Goal: Communication & Community: Answer question/provide support

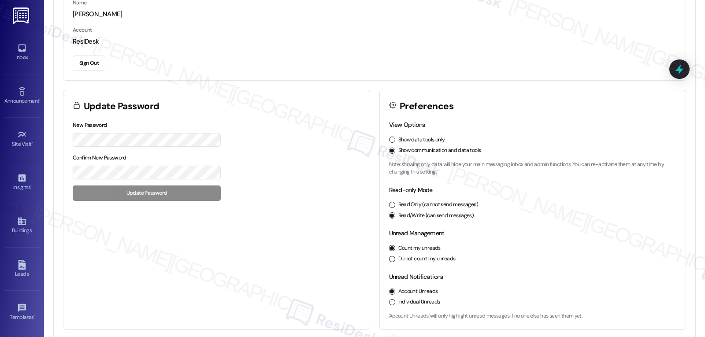
scroll to position [96, 0]
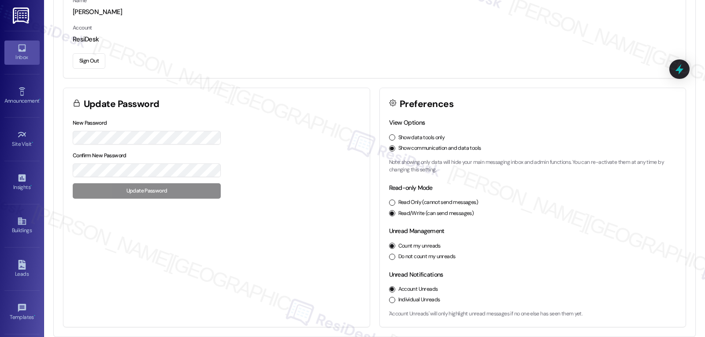
click at [14, 44] on link "Inbox" at bounding box center [21, 53] width 35 height 24
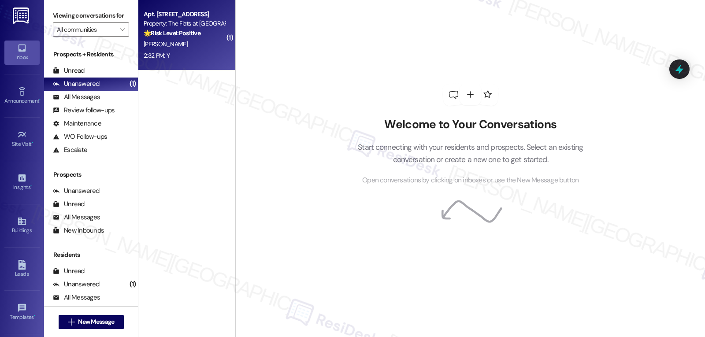
click at [182, 40] on div "[PERSON_NAME]" at bounding box center [184, 44] width 83 height 11
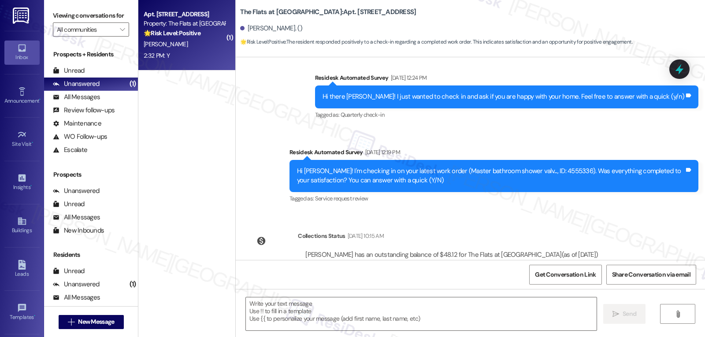
type textarea "Fetching suggested responses. Please feel free to read through the conversation…"
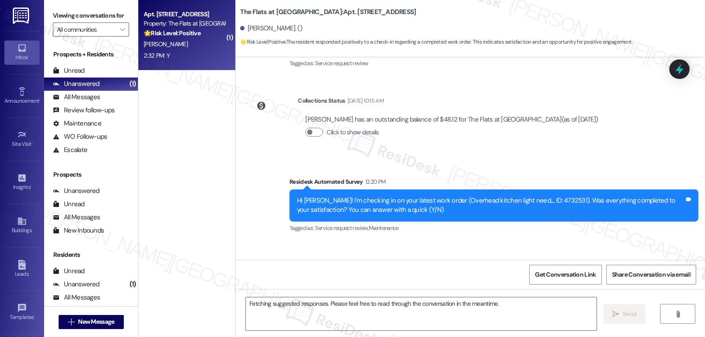
scroll to position [669, 0]
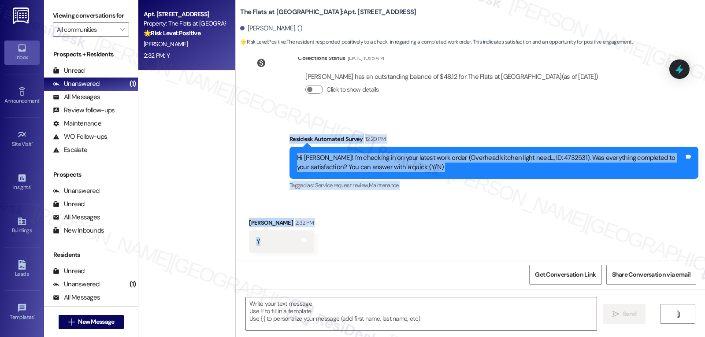
drag, startPoint x: 282, startPoint y: 140, endPoint x: 271, endPoint y: 241, distance: 101.4
click at [271, 241] on div "Lease started [DATE] 8:00 PM Announcement, sent via SMS [PERSON_NAME] (ResiDesk…" at bounding box center [470, 158] width 469 height 203
copy div "Residesk Automated Survey 12:20 PM Hi [PERSON_NAME]! I'm checking in on your la…"
click at [466, 314] on textarea at bounding box center [421, 313] width 350 height 33
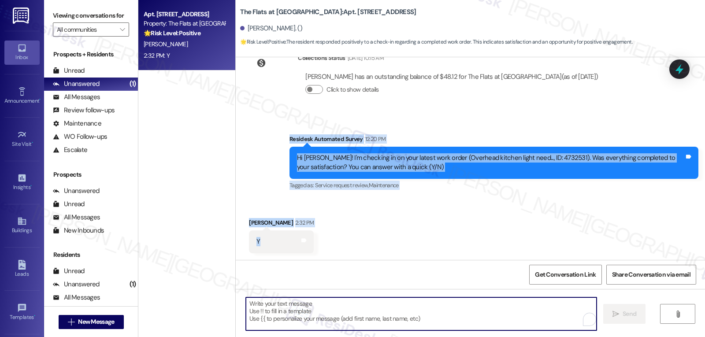
paste textarea "Thanks for confirming, [PERSON_NAME]! I’m glad your kitchen light was taken car…"
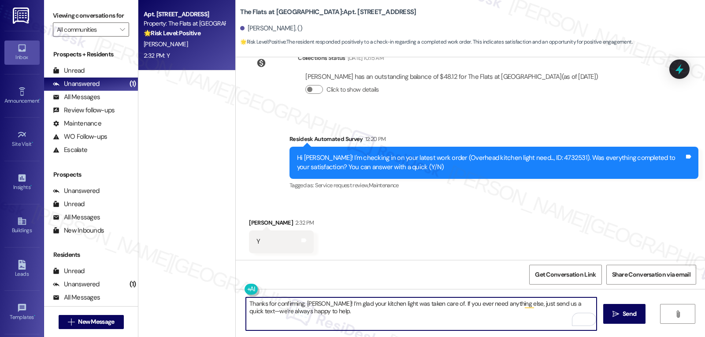
click at [582, 304] on textarea "Thanks for confirming, [PERSON_NAME]! I’m glad your kitchen light was taken car…" at bounding box center [421, 313] width 350 height 33
click at [338, 316] on textarea "Thanks for confirming, [PERSON_NAME]! I’m glad your kitchen light was taken car…" at bounding box center [421, 313] width 350 height 33
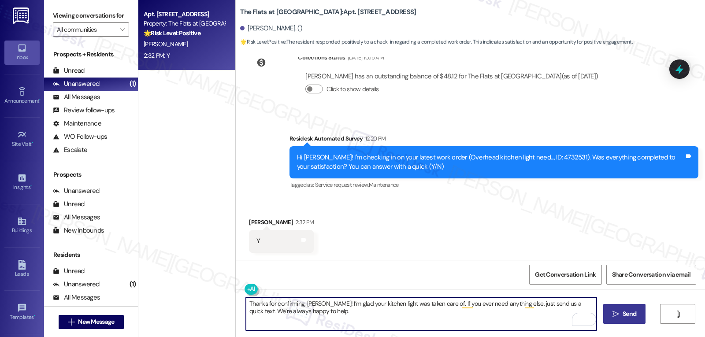
type textarea "Thanks for confirming, [PERSON_NAME]! I’m glad your kitchen light was taken car…"
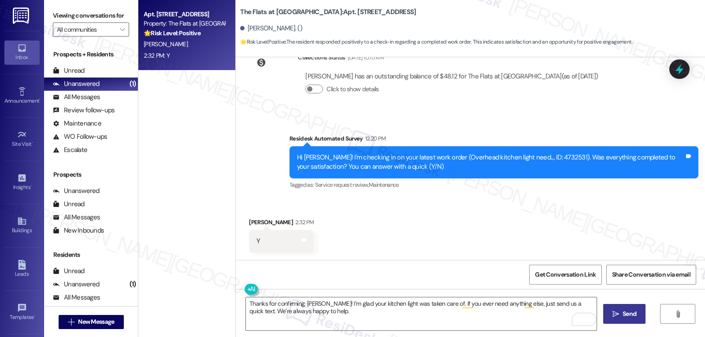
click at [627, 316] on span "Send" at bounding box center [629, 313] width 14 height 9
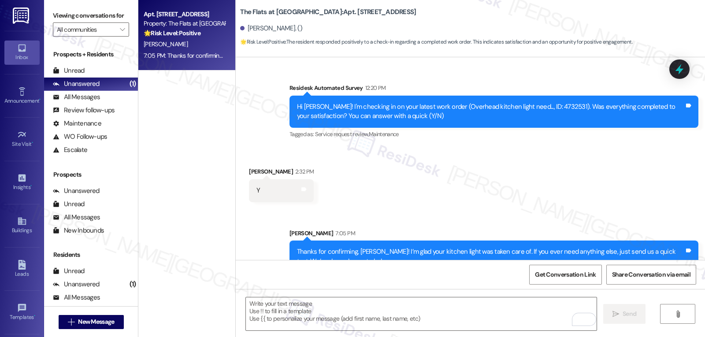
scroll to position [740, 0]
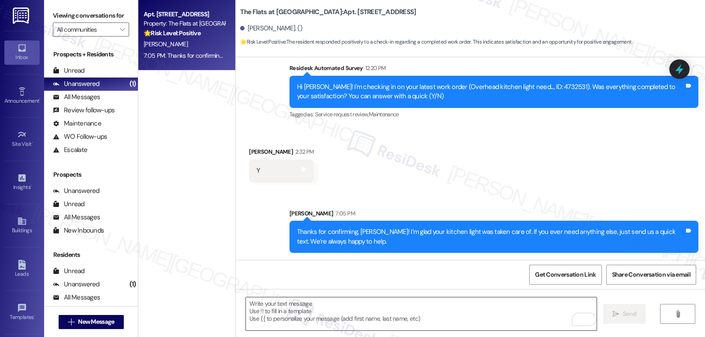
click at [379, 316] on textarea "To enrich screen reader interactions, please activate Accessibility in Grammarl…" at bounding box center [421, 313] width 350 height 33
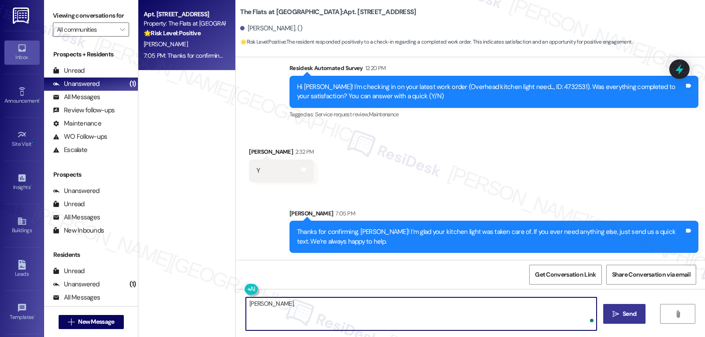
paste textarea "I hope you’ve been loving your time at {{property}}! Has it lived up to what yo…"
type textarea "[PERSON_NAME], I hope you’ve been loving your time at {{property}}! Has it live…"
click at [634, 316] on span "Send" at bounding box center [629, 313] width 14 height 9
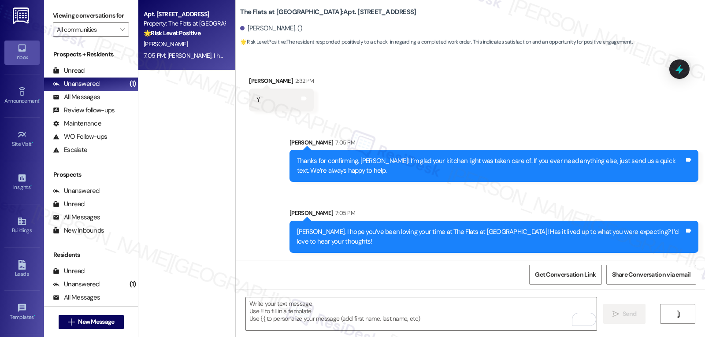
scroll to position [83, 0]
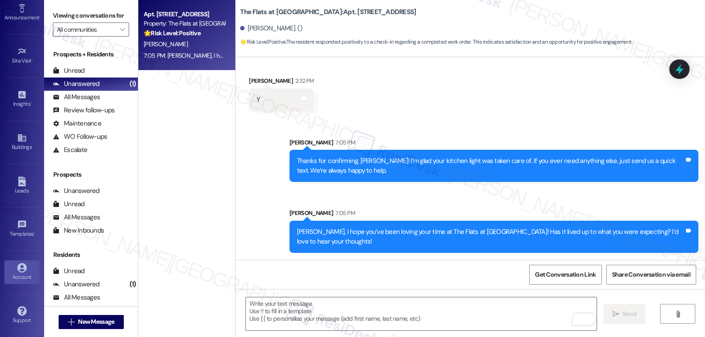
click at [22, 282] on link "Account" at bounding box center [21, 272] width 35 height 24
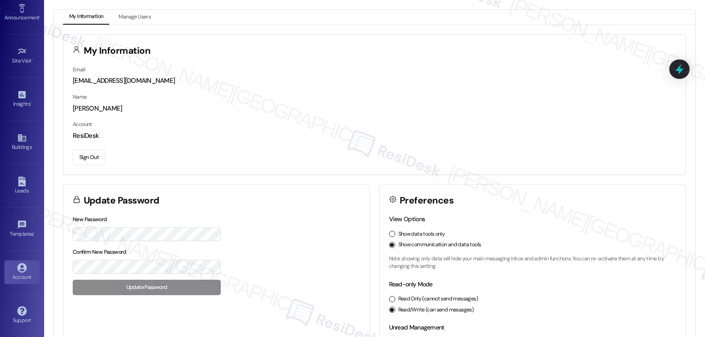
click at [79, 159] on button "Sign Out" at bounding box center [89, 157] width 33 height 15
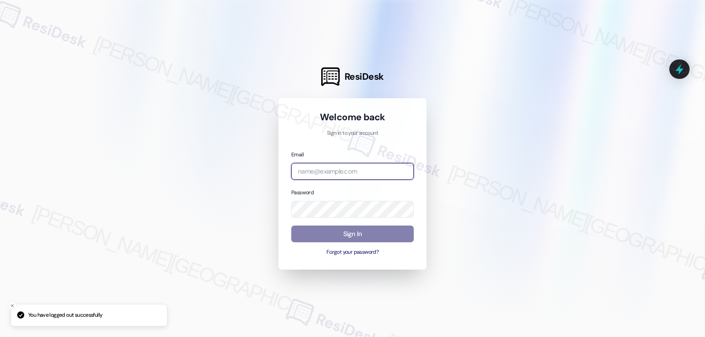
click at [321, 173] on input "email" at bounding box center [352, 171] width 122 height 17
click at [382, 174] on input "email" at bounding box center [352, 171] width 122 height 17
paste input "[EMAIL_ADDRESS][DOMAIN_NAME]"
type input "[EMAIL_ADDRESS][DOMAIN_NAME]"
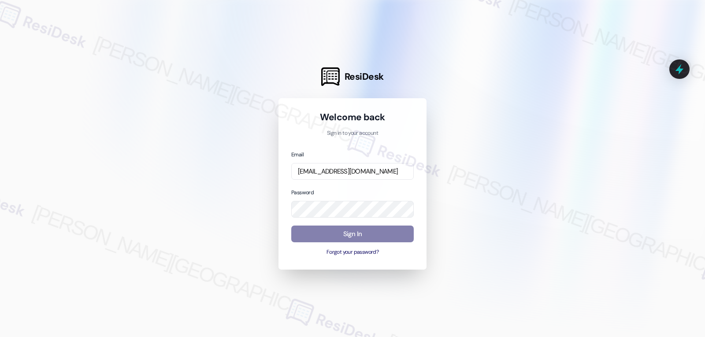
scroll to position [0, 0]
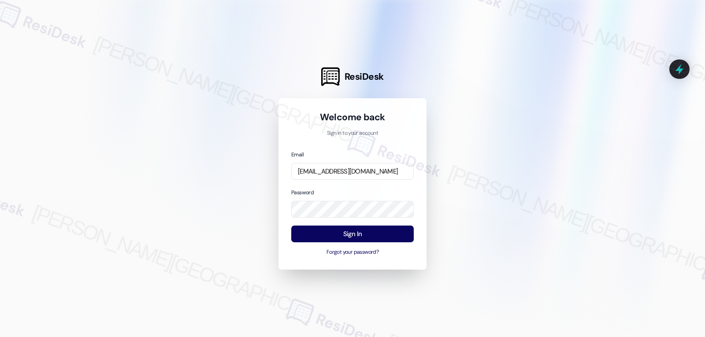
click at [330, 190] on div "Password" at bounding box center [352, 203] width 122 height 30
click at [346, 230] on button "Sign In" at bounding box center [352, 233] width 122 height 17
